Goal: Task Accomplishment & Management: Manage account settings

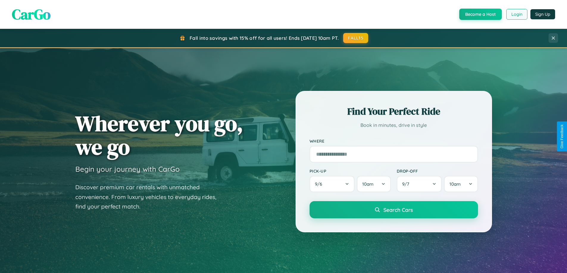
click at [516, 14] on button "Login" at bounding box center [516, 14] width 21 height 11
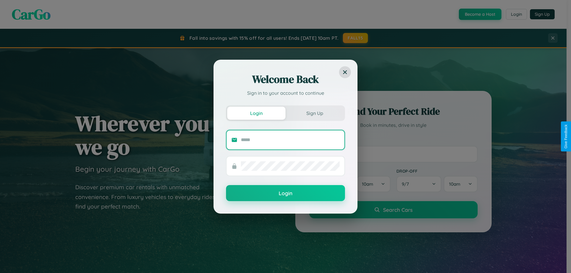
click at [290, 140] on input "text" at bounding box center [290, 140] width 99 height 10
type input "**********"
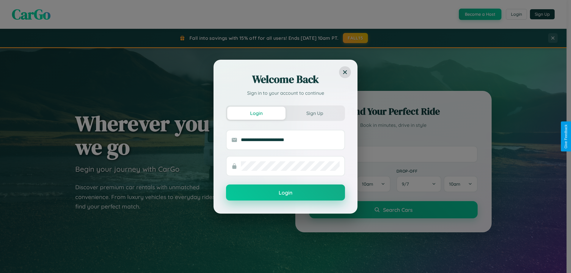
click at [286, 193] on button "Login" at bounding box center [285, 193] width 119 height 16
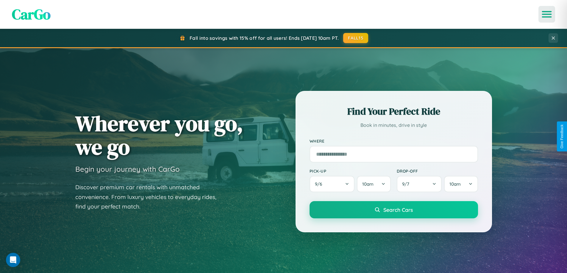
click at [547, 14] on icon "Open menu" at bounding box center [546, 14] width 9 height 5
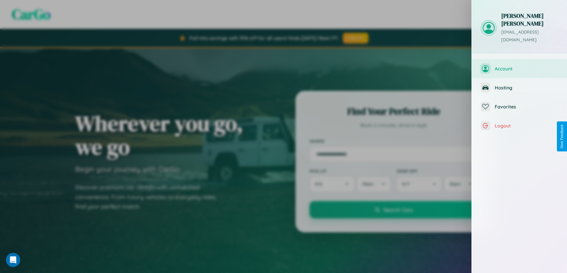
click at [519, 66] on span "Account" at bounding box center [525, 69] width 63 height 6
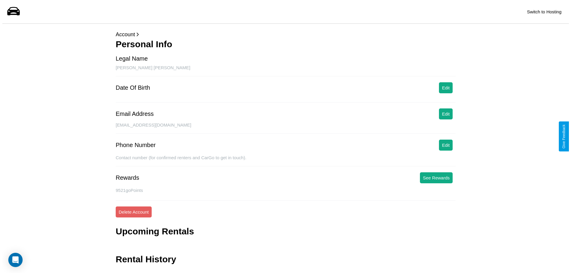
scroll to position [14, 0]
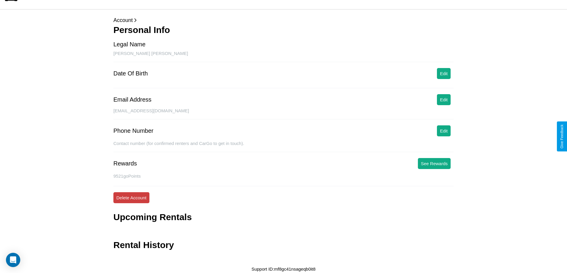
click at [131, 198] on button "Delete Account" at bounding box center [131, 198] width 36 height 11
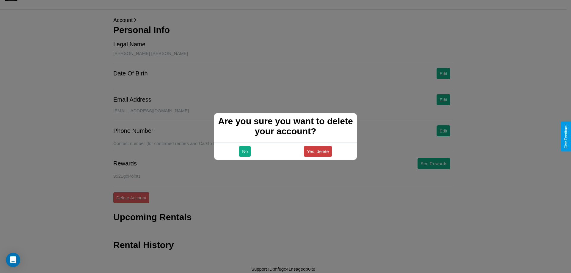
click at [318, 151] on button "Yes, delete" at bounding box center [318, 151] width 28 height 11
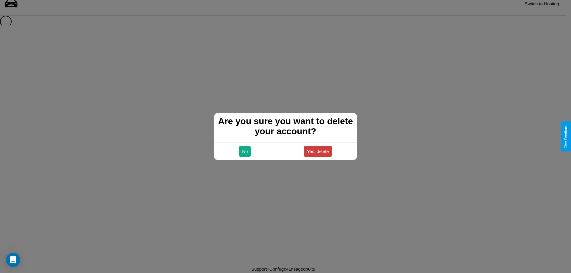
scroll to position [8, 0]
